Goal: Information Seeking & Learning: Understand process/instructions

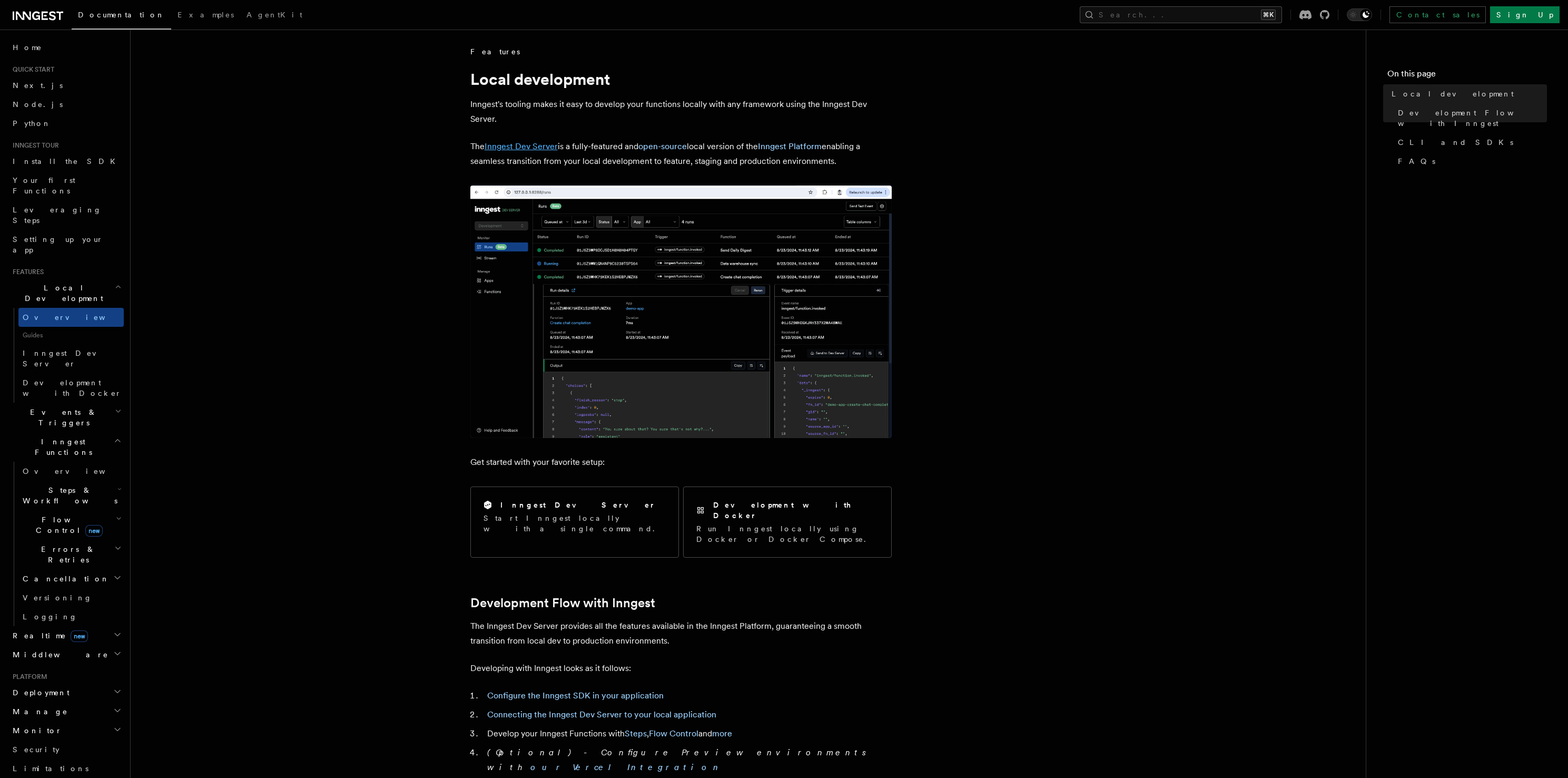
click at [511, 145] on link "Inngest Dev Server" at bounding box center [521, 146] width 73 height 10
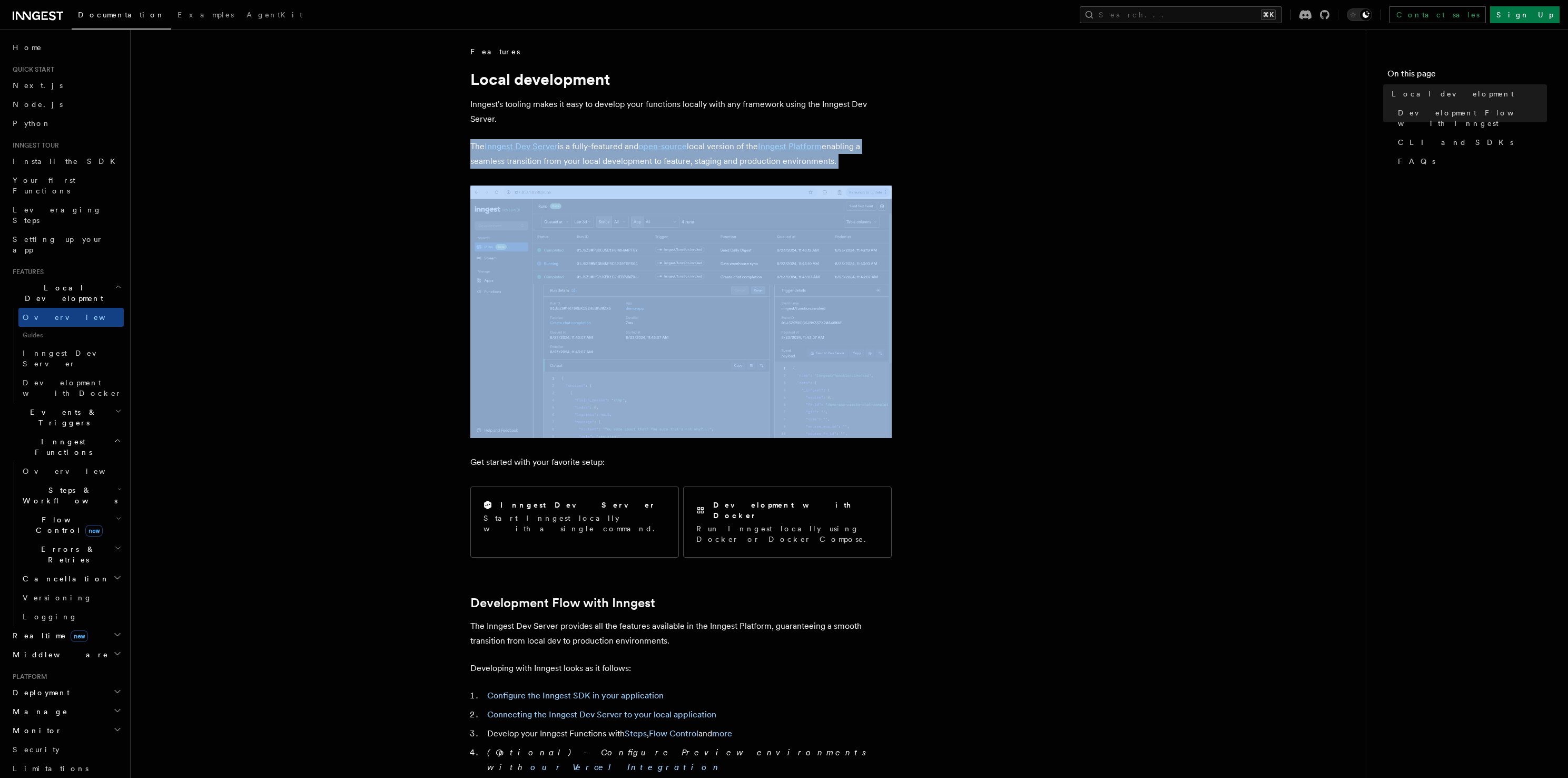
drag, startPoint x: 893, startPoint y: 111, endPoint x: 894, endPoint y: 94, distance: 17.0
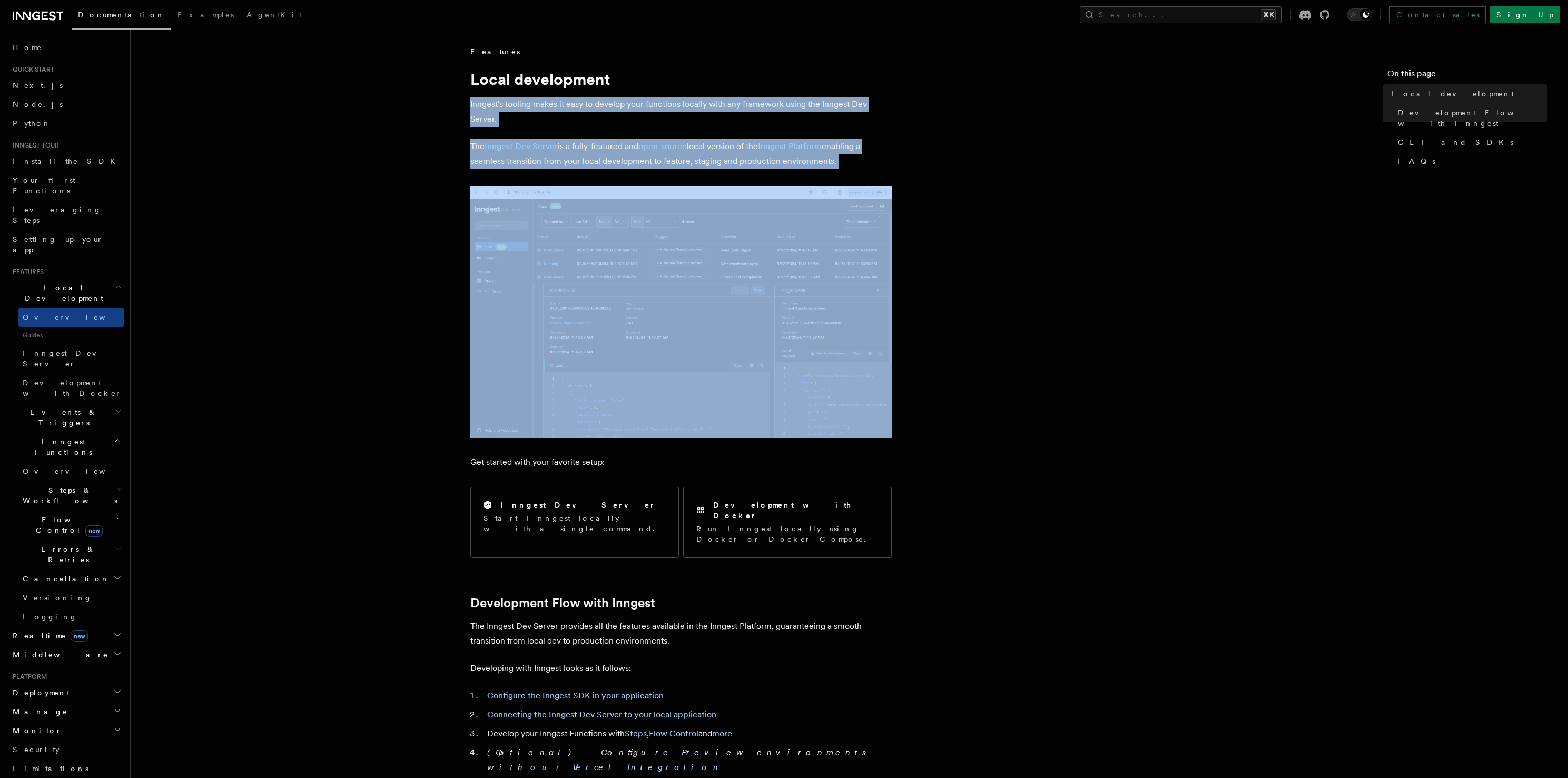
drag, startPoint x: 895, startPoint y: 82, endPoint x: 886, endPoint y: 179, distance: 97.4
click at [886, 157] on p "The Inngest Dev Server is a fully-featured and open-source local version of the…" at bounding box center [682, 154] width 422 height 30
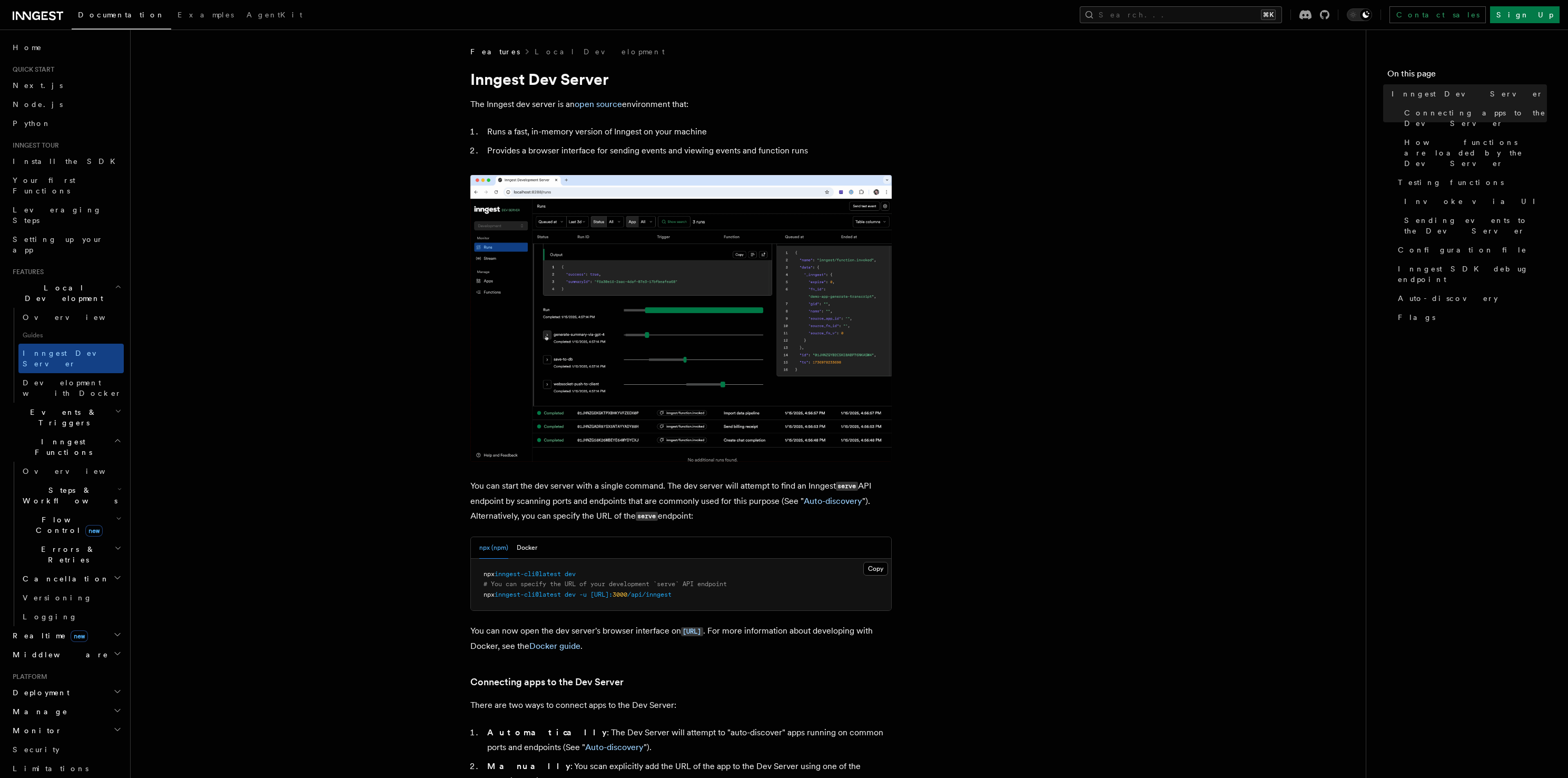
scroll to position [201, 0]
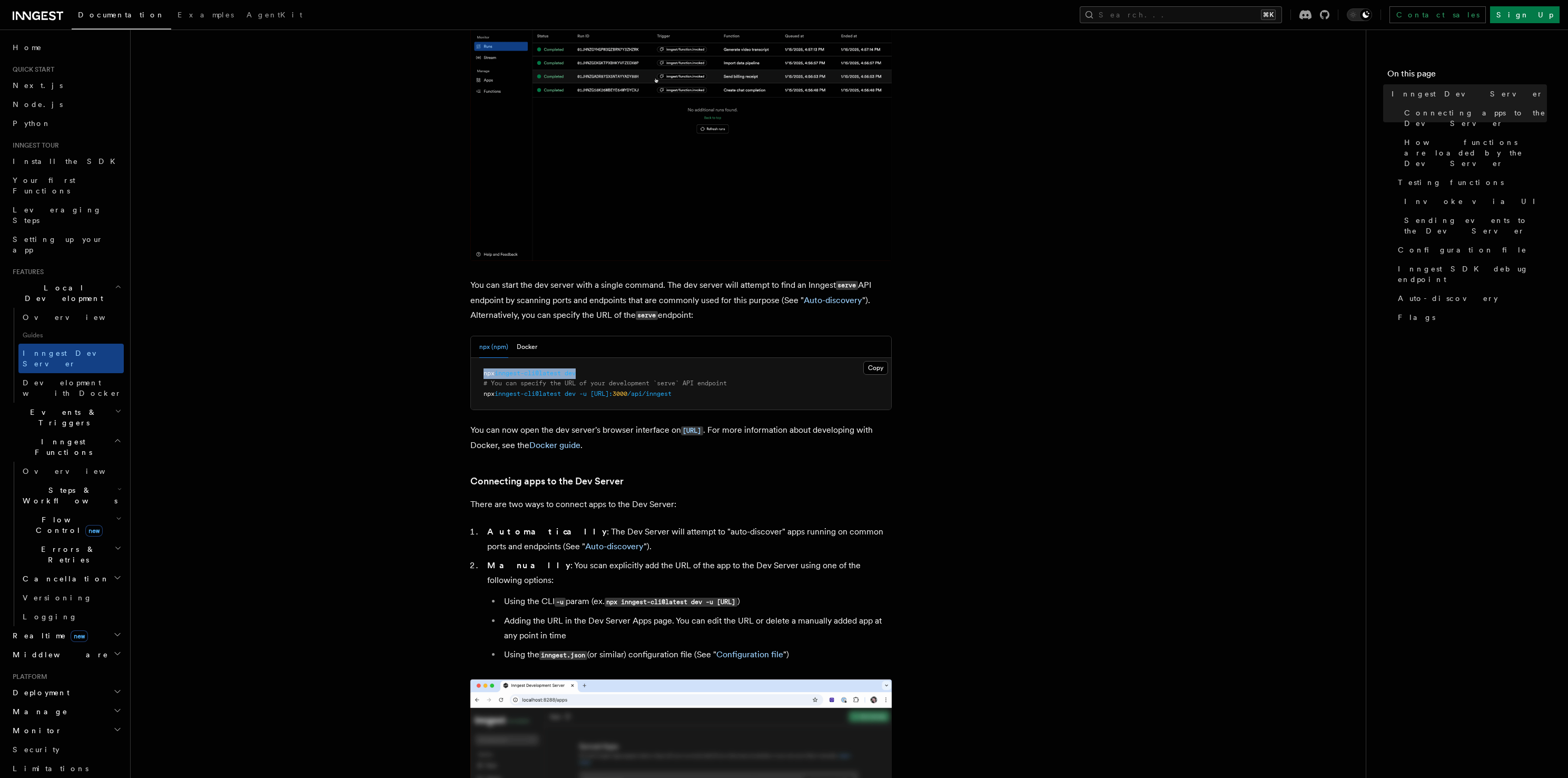
drag, startPoint x: 484, startPoint y: 373, endPoint x: 595, endPoint y: 372, distance: 111.0
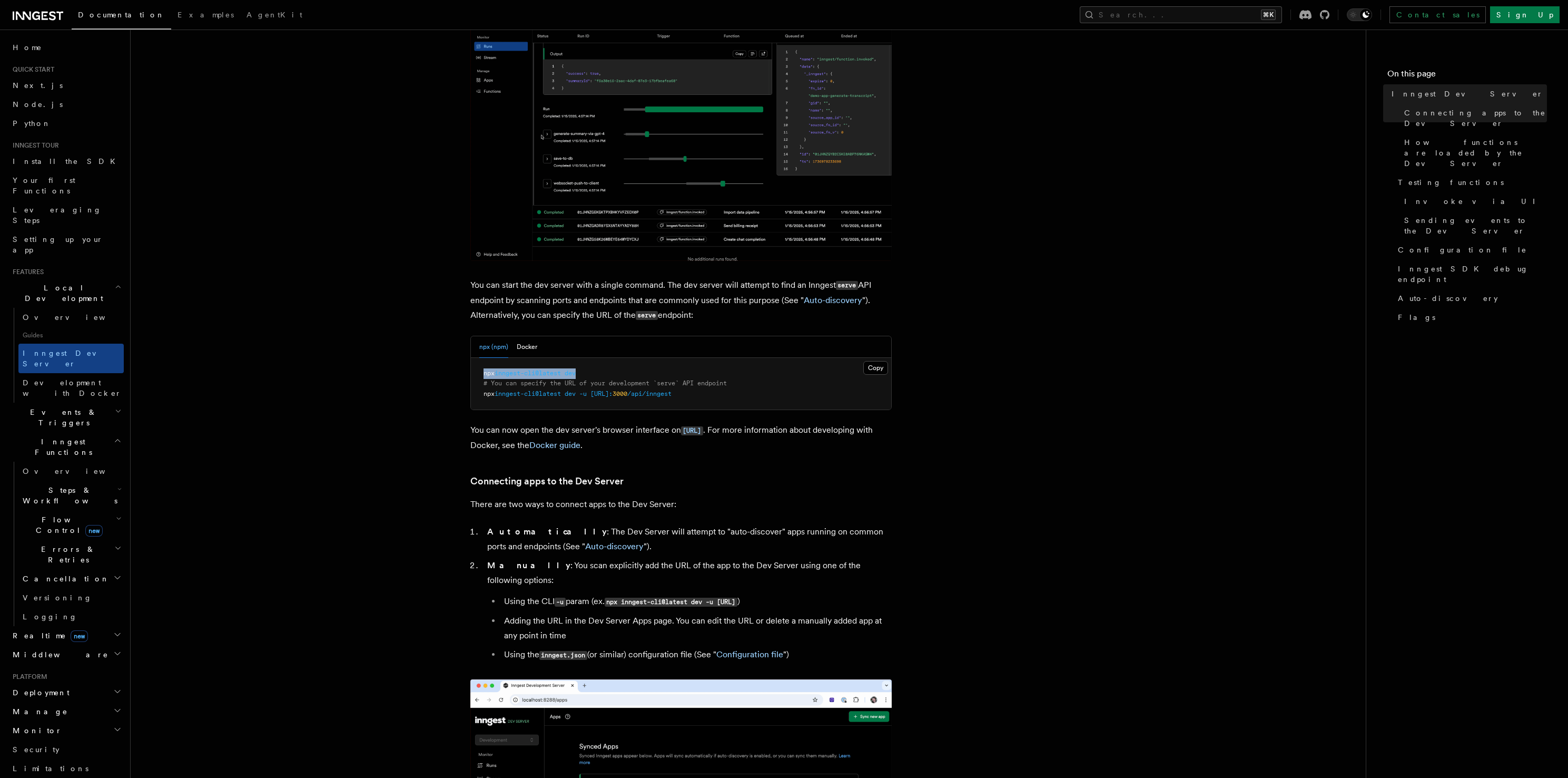
click at [595, 372] on pre "npx inngest-cli@latest dev # You can specify the URL of your development `serve…" at bounding box center [681, 383] width 421 height 52
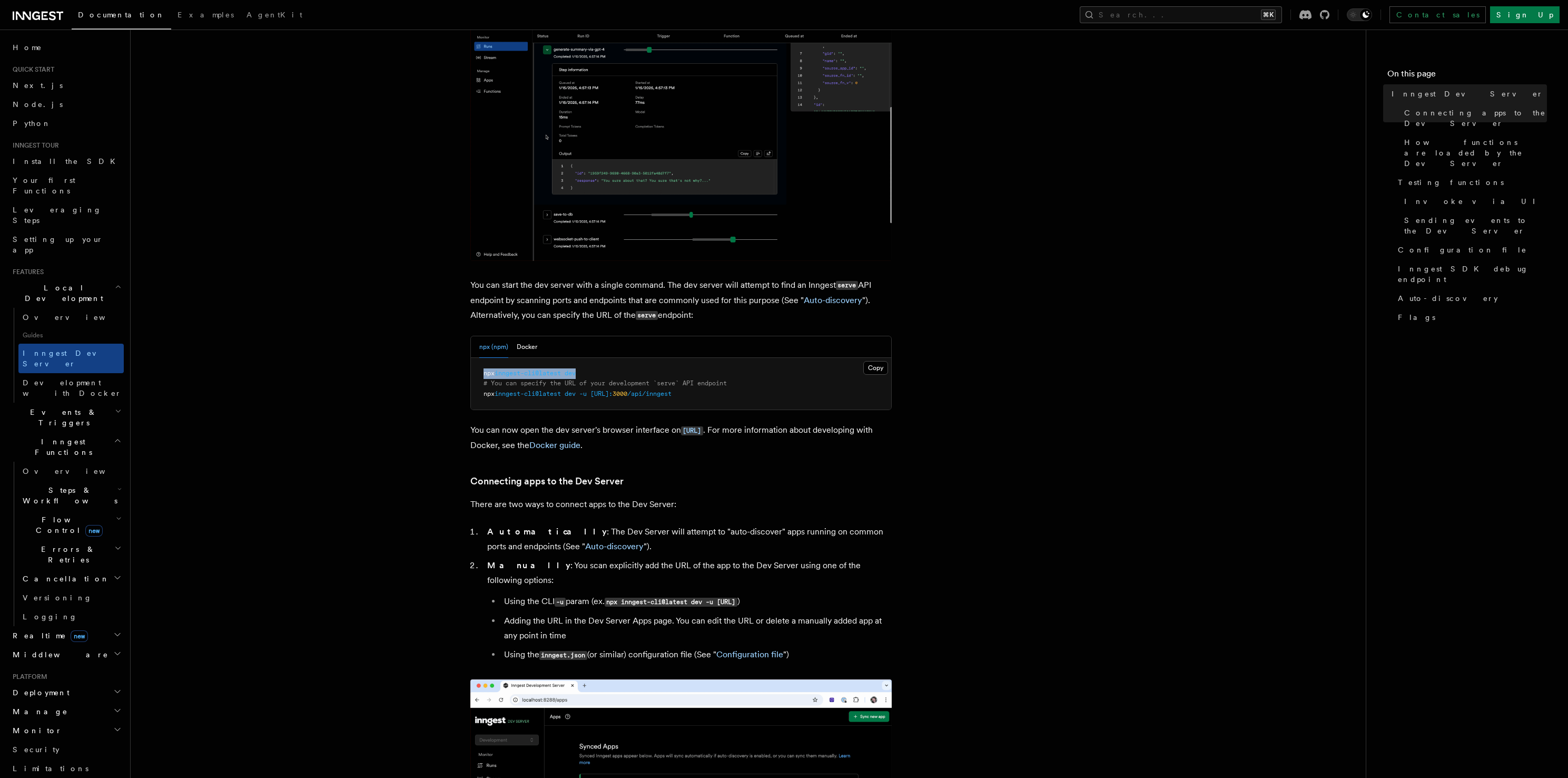
copy span "npx inngest-cli@latest dev"
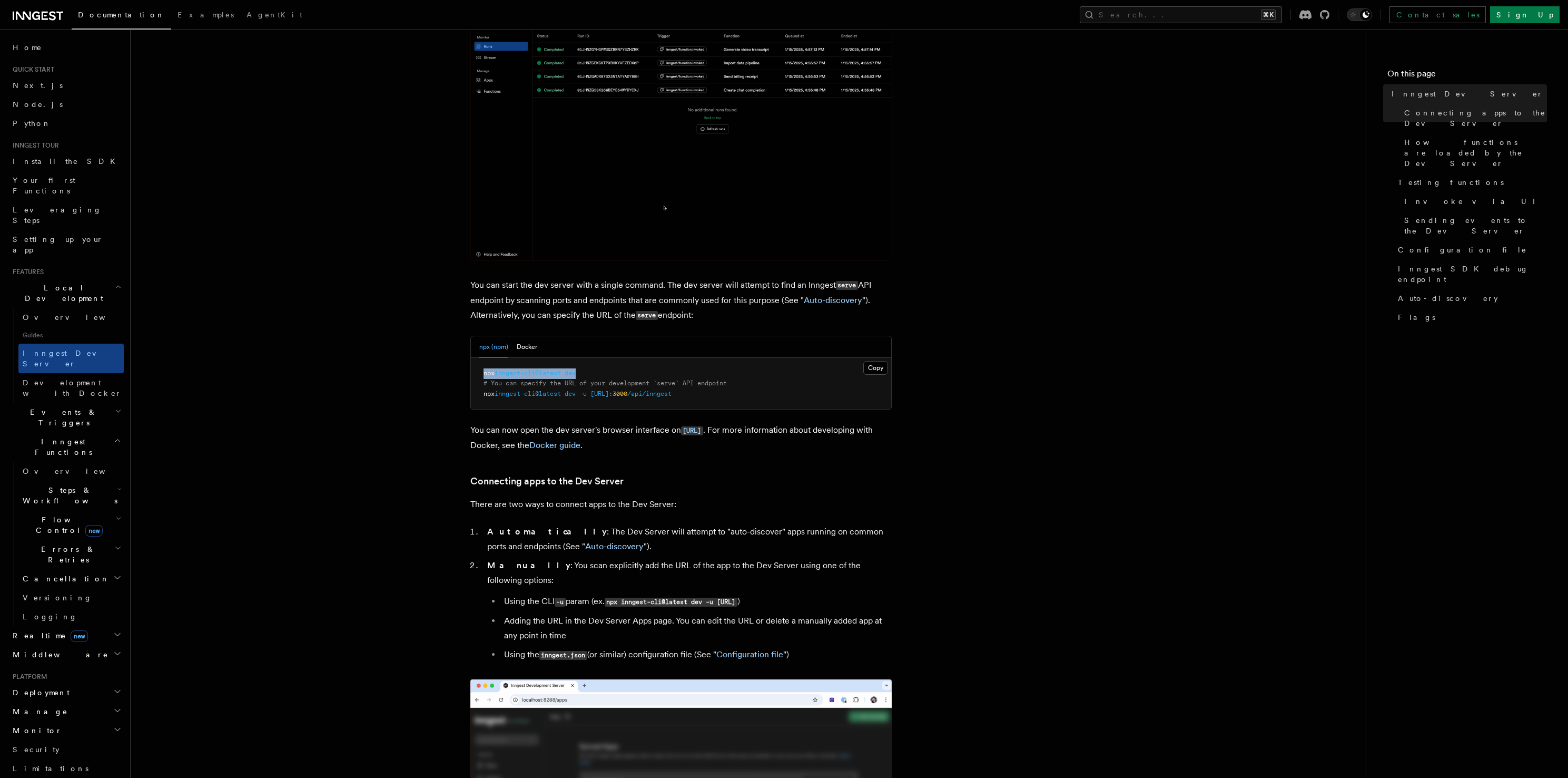
copy span "npx inngest-cli@latest dev"
